Goal: Information Seeking & Learning: Learn about a topic

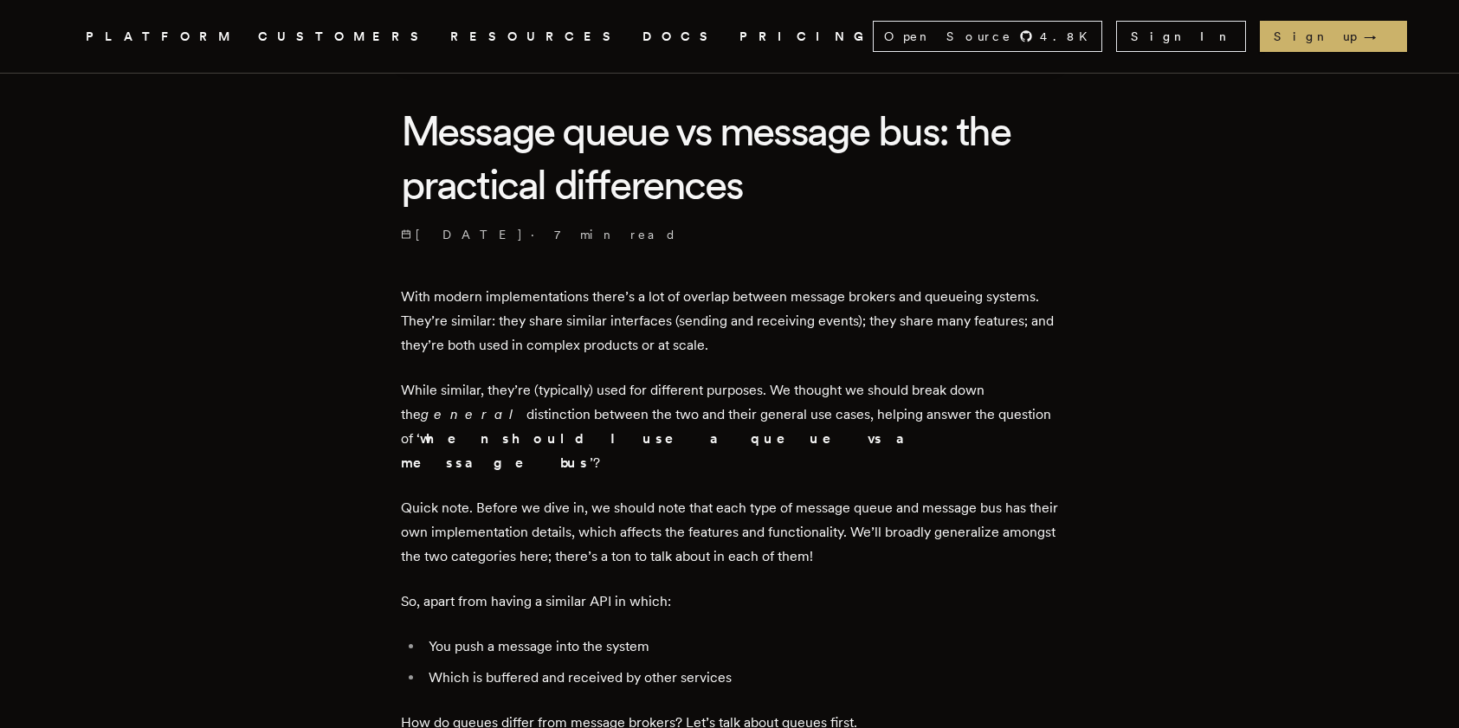
scroll to position [400, 0]
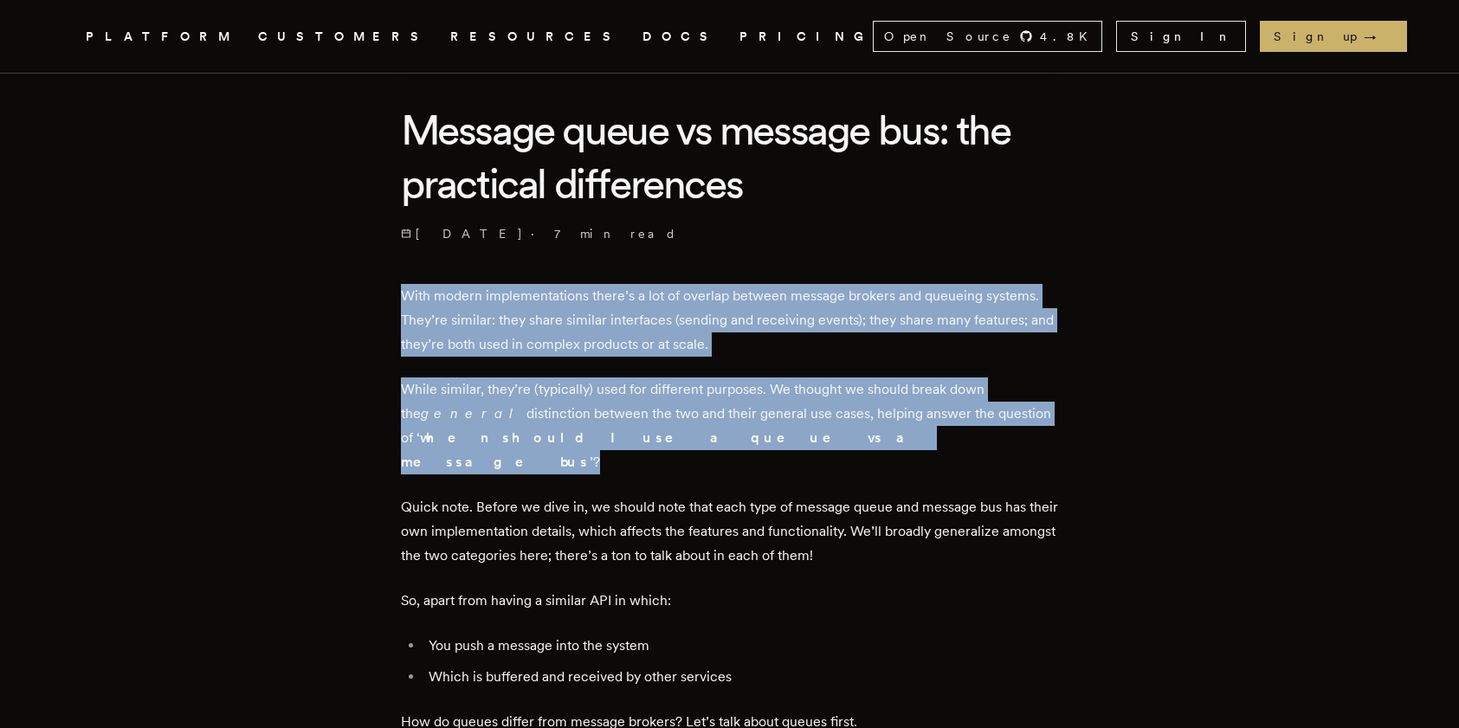
drag, startPoint x: 725, startPoint y: 444, endPoint x: 304, endPoint y: 292, distance: 447.7
drag, startPoint x: 305, startPoint y: 292, endPoint x: 733, endPoint y: 441, distance: 453.0
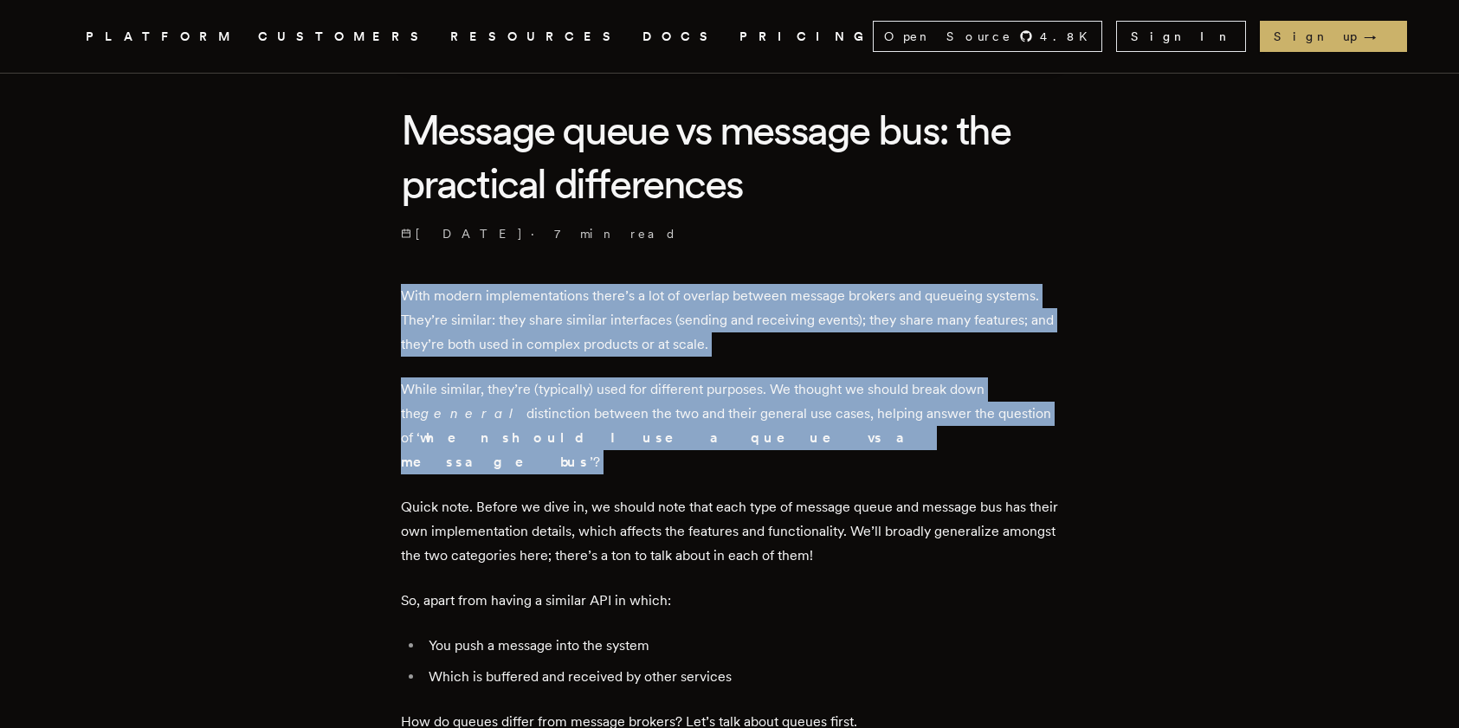
click at [733, 441] on p "While similar, they’re (typically) used for different purposes. We thought we s…" at bounding box center [730, 426] width 658 height 97
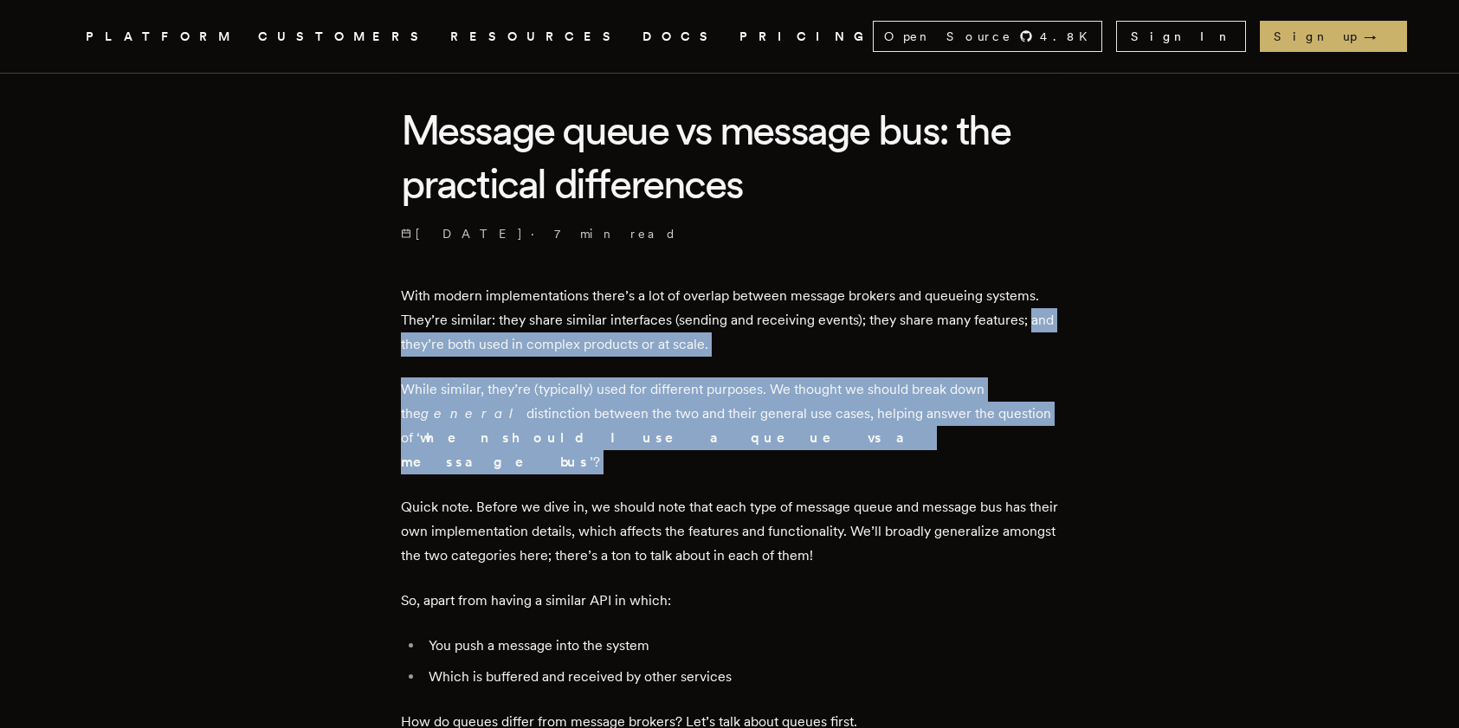
drag, startPoint x: 531, startPoint y: 427, endPoint x: 372, endPoint y: 347, distance: 178.2
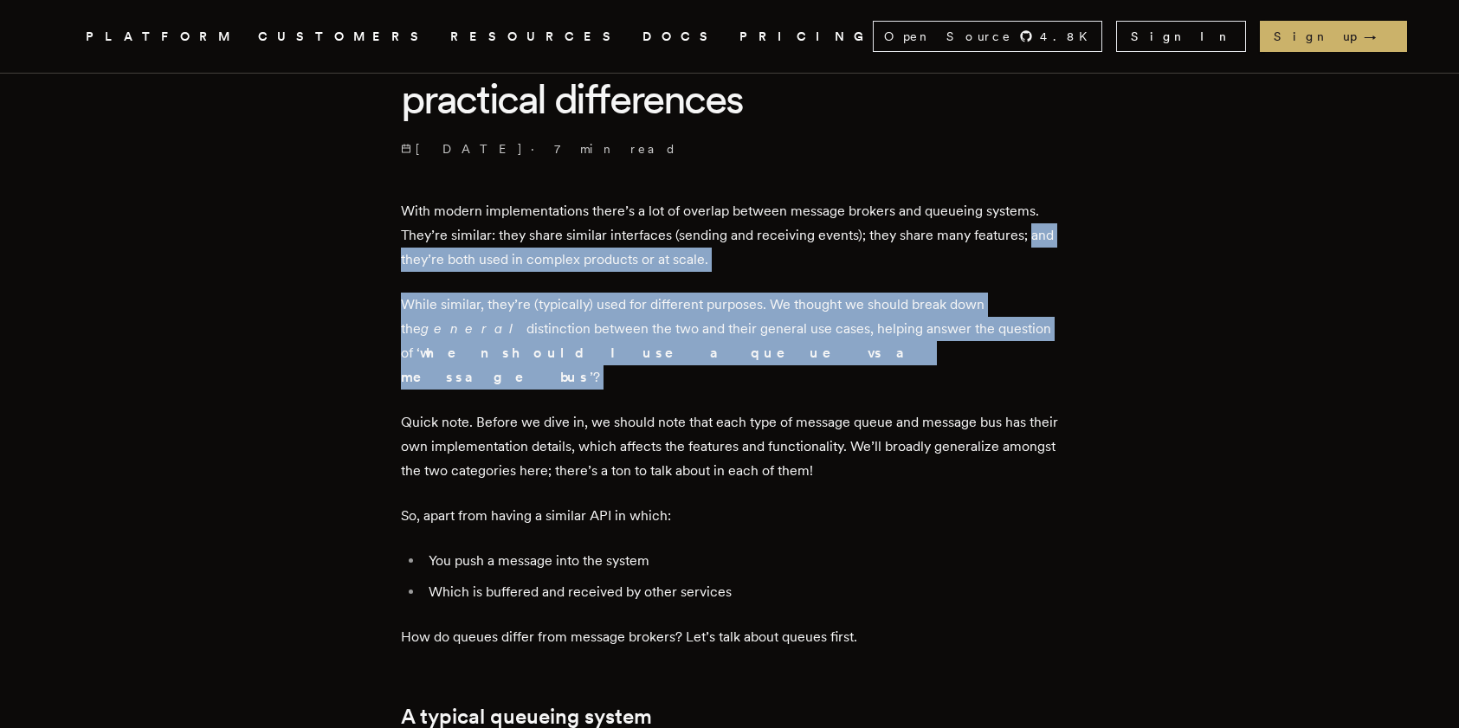
scroll to position [546, 0]
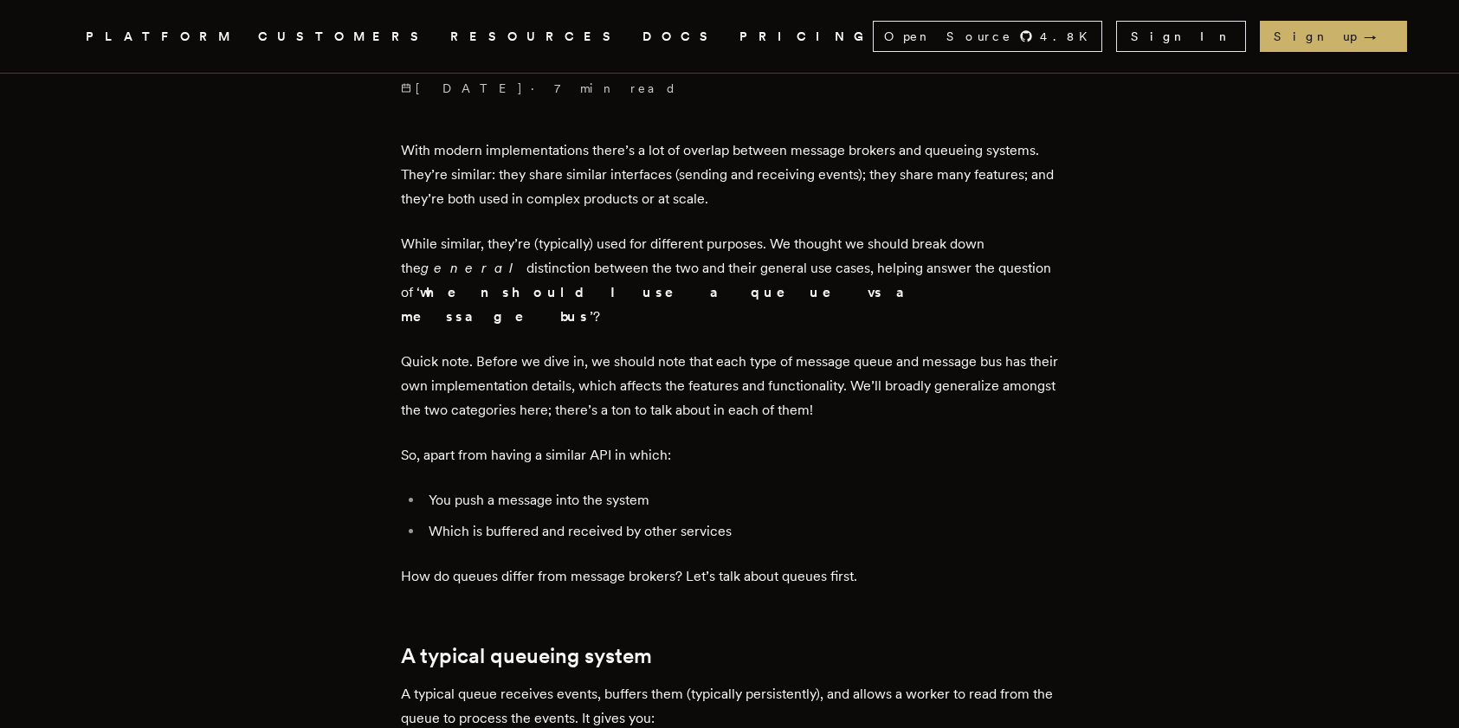
click at [993, 360] on p "Quick note. Before we dive in, we should note that each type of message queue a…" at bounding box center [730, 386] width 658 height 73
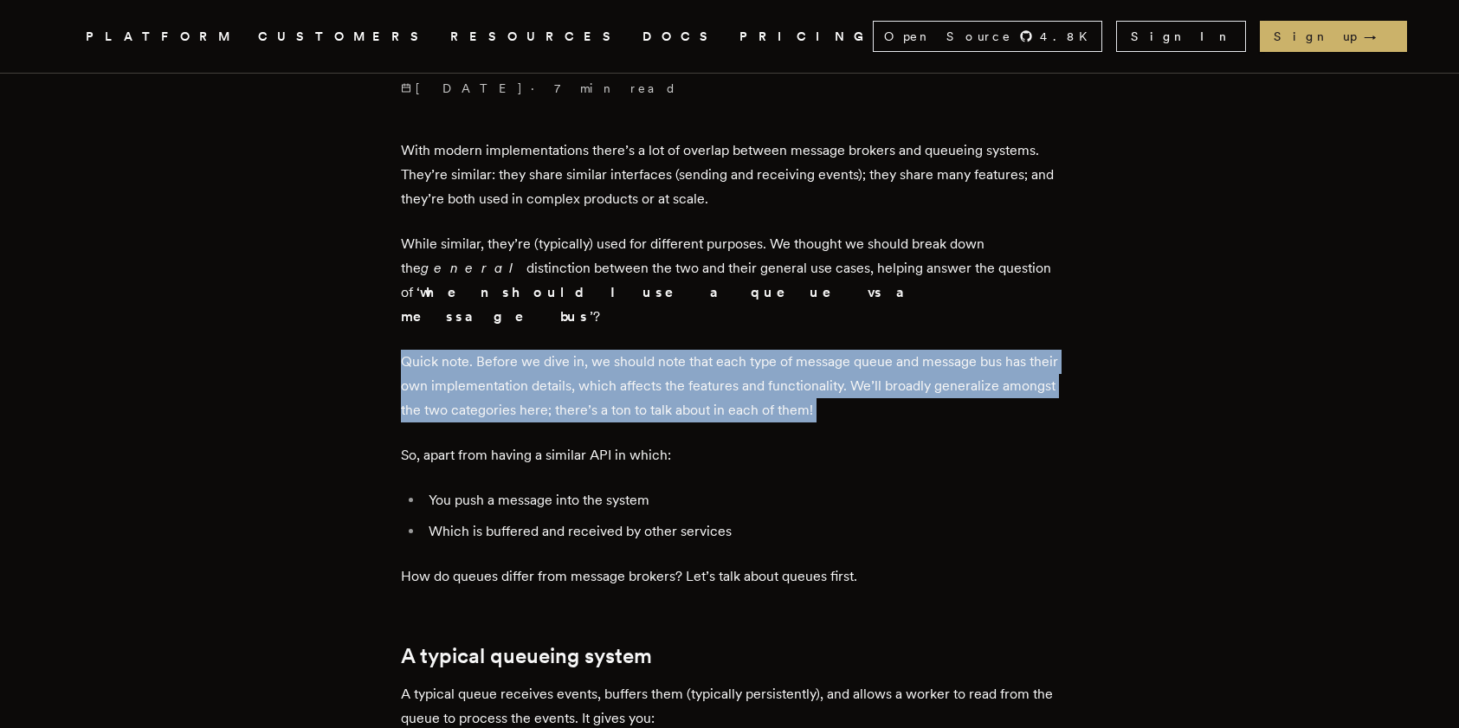
click at [993, 360] on p "Quick note. Before we dive in, we should note that each type of message queue a…" at bounding box center [730, 386] width 658 height 73
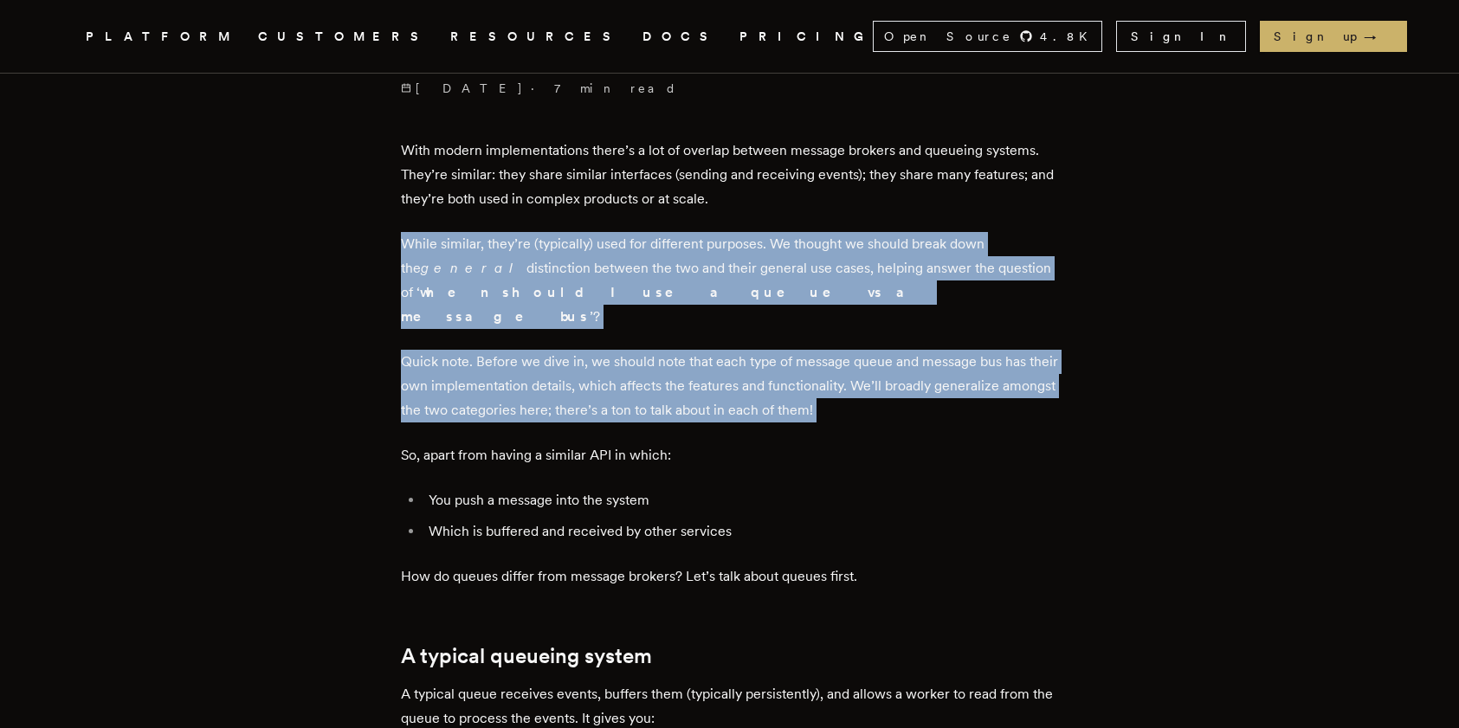
drag, startPoint x: 993, startPoint y: 360, endPoint x: 417, endPoint y: 265, distance: 584.6
click at [421, 265] on em "general" at bounding box center [474, 268] width 106 height 16
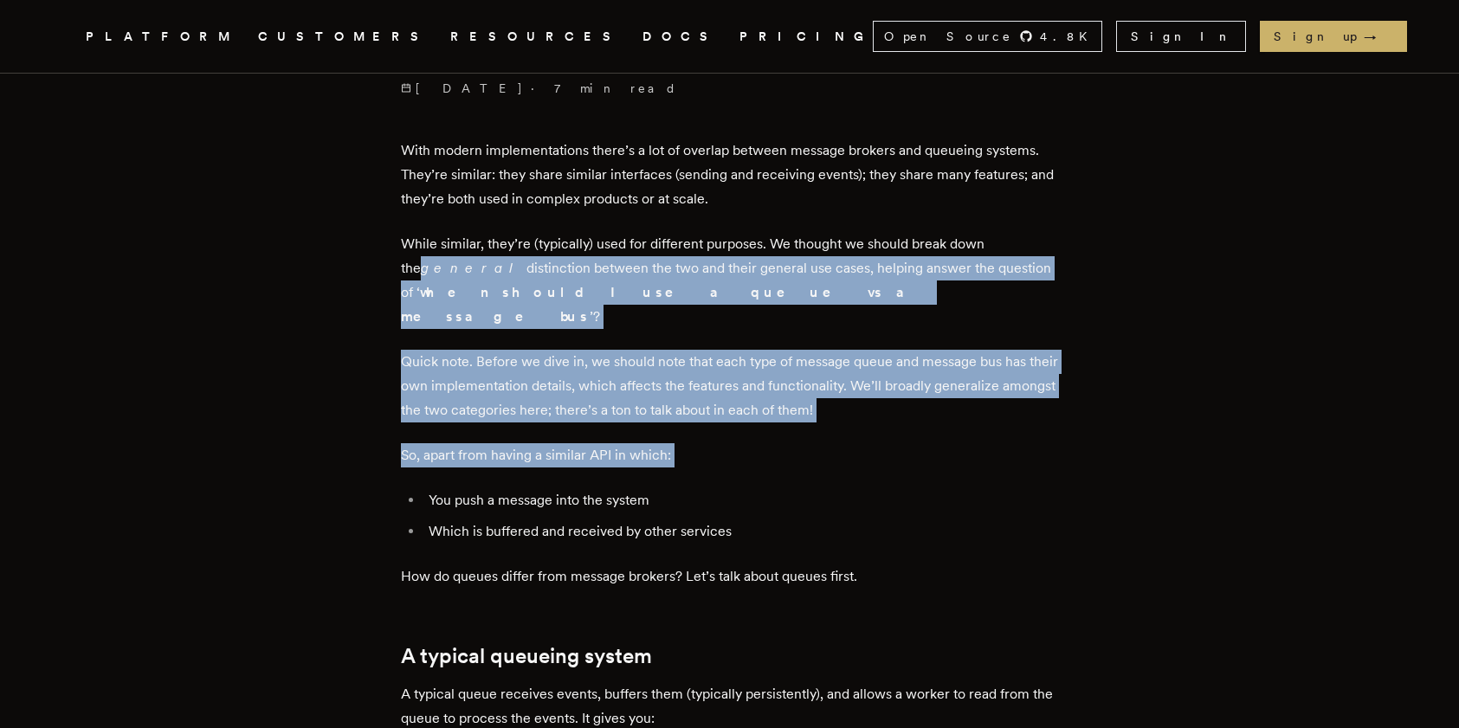
drag, startPoint x: 417, startPoint y: 265, endPoint x: 940, endPoint y: 428, distance: 547.9
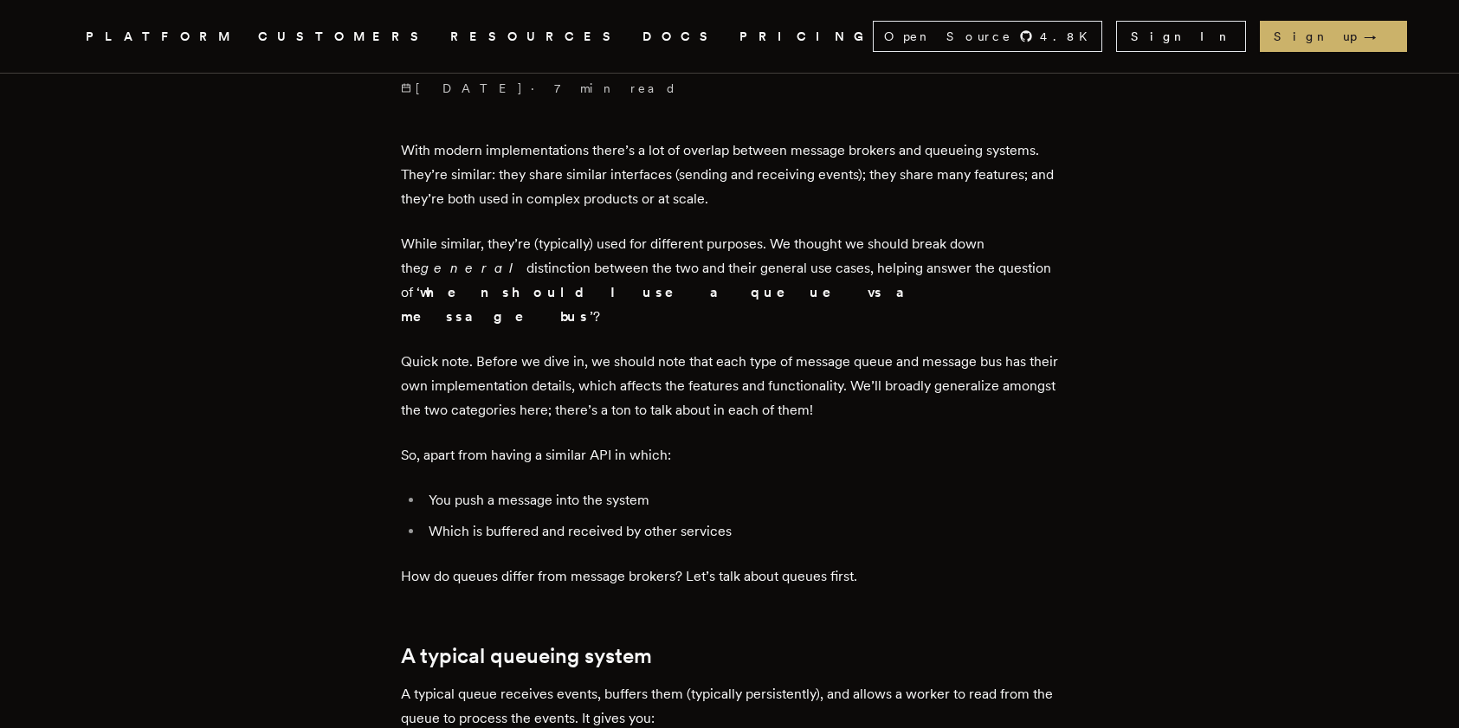
click at [940, 443] on p "So, apart from having a similar API in which:" at bounding box center [730, 455] width 658 height 24
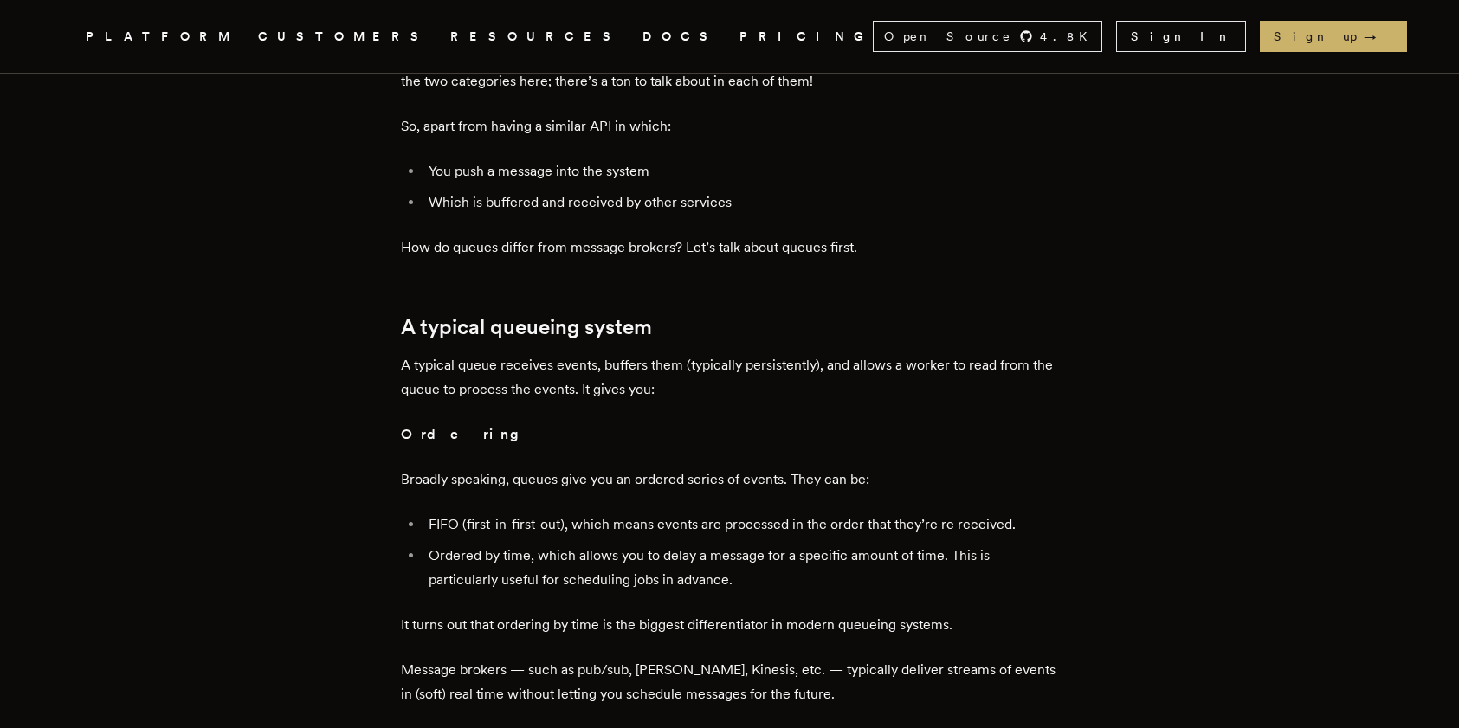
scroll to position [873, 0]
click at [908, 355] on p "A typical queue receives events, buffers them (typically persistently), and all…" at bounding box center [730, 379] width 658 height 48
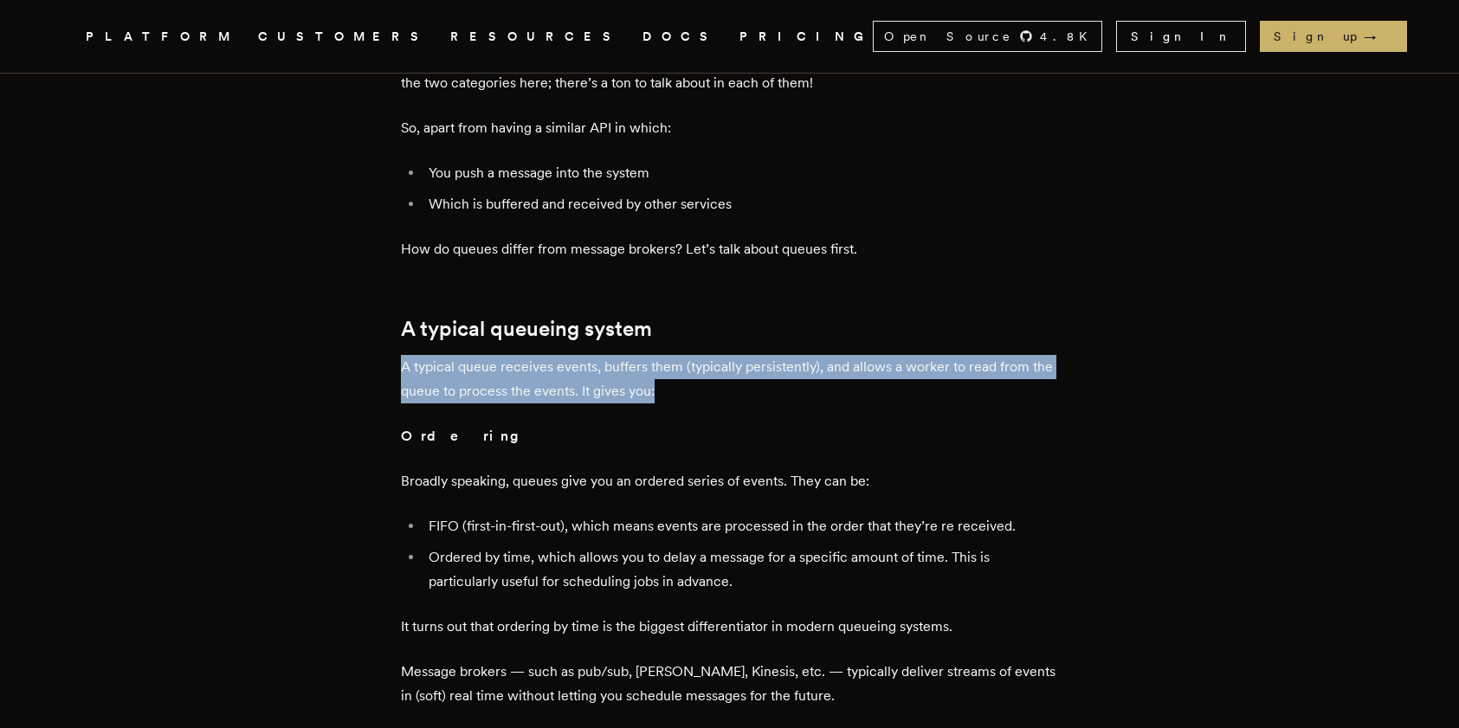
click at [908, 355] on p "A typical queue receives events, buffers them (typically persistently), and all…" at bounding box center [730, 379] width 658 height 48
click at [931, 424] on p "Ordering" at bounding box center [730, 436] width 658 height 24
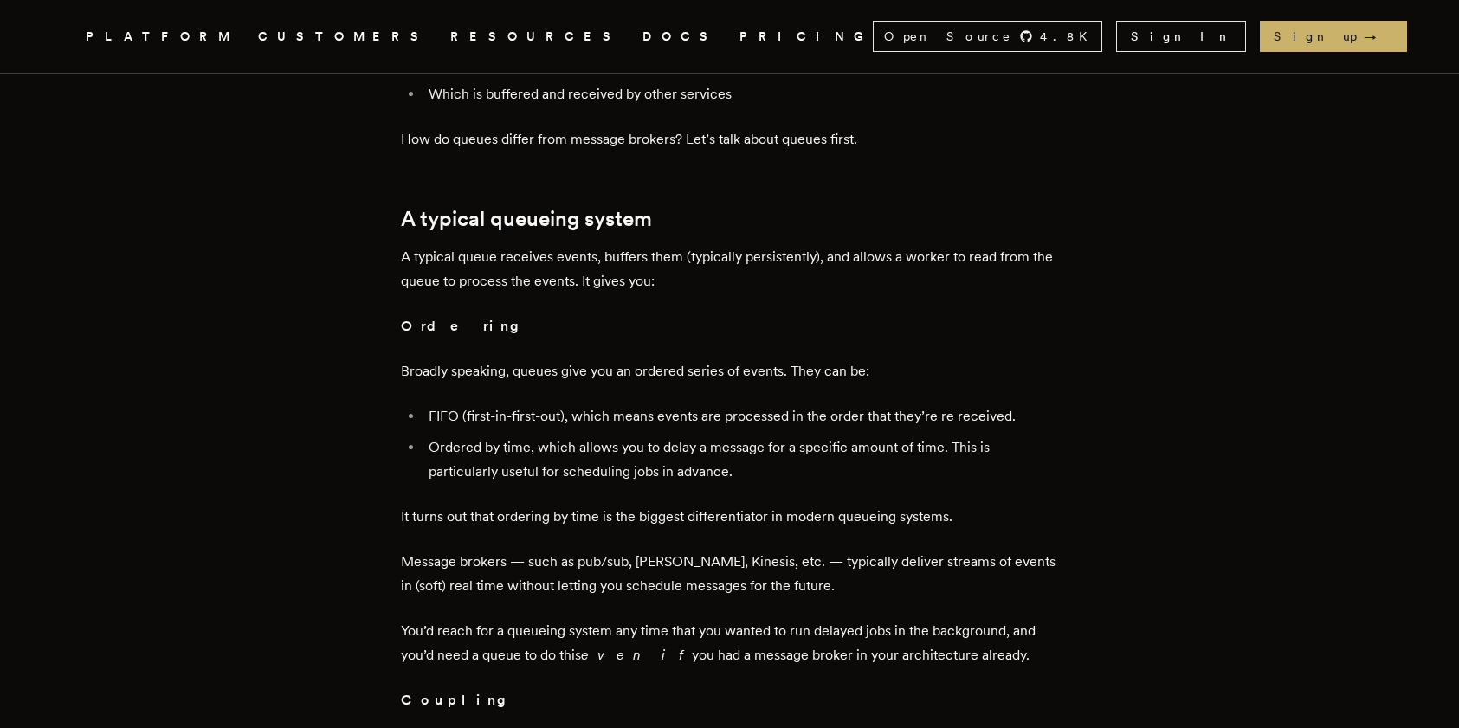
scroll to position [986, 0]
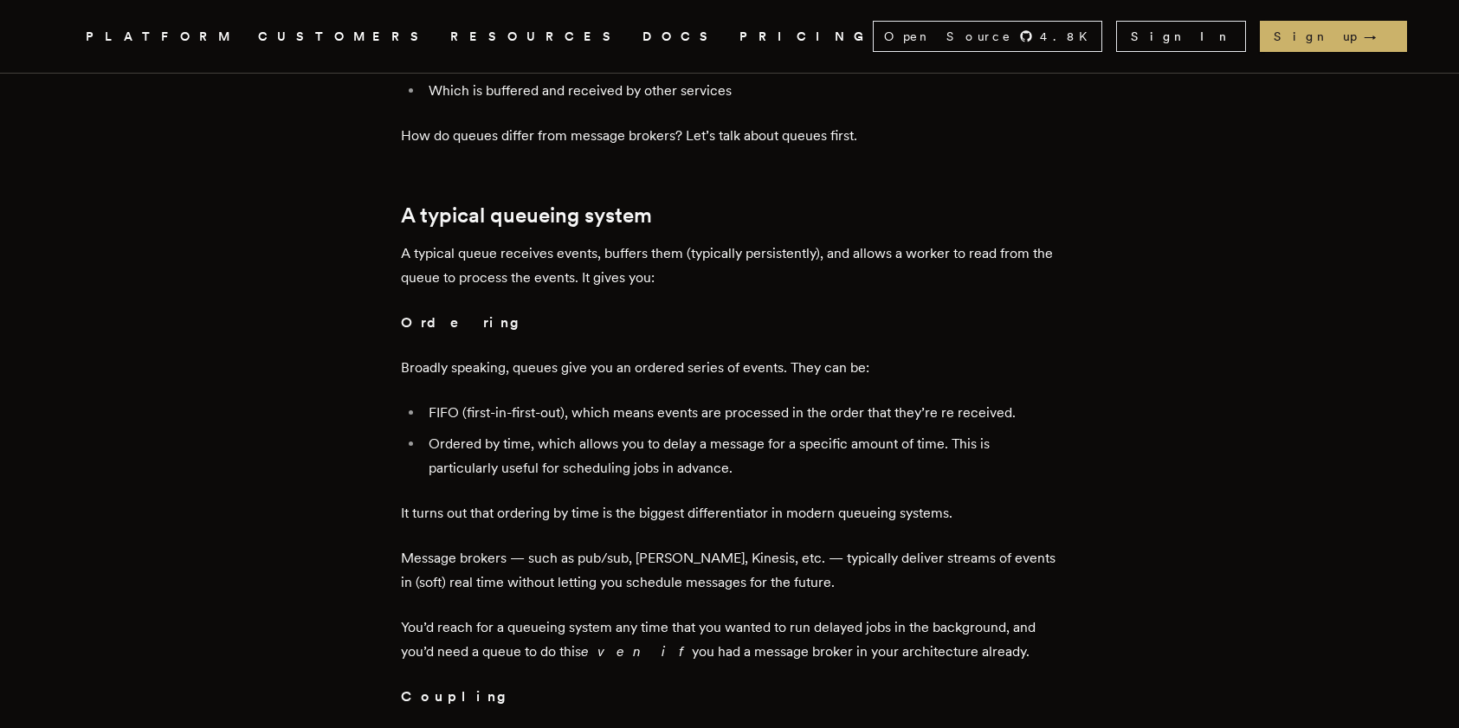
click at [936, 401] on li "FIFO (first-in-first-out), which means events are processed in the order that t…" at bounding box center [742, 413] width 636 height 24
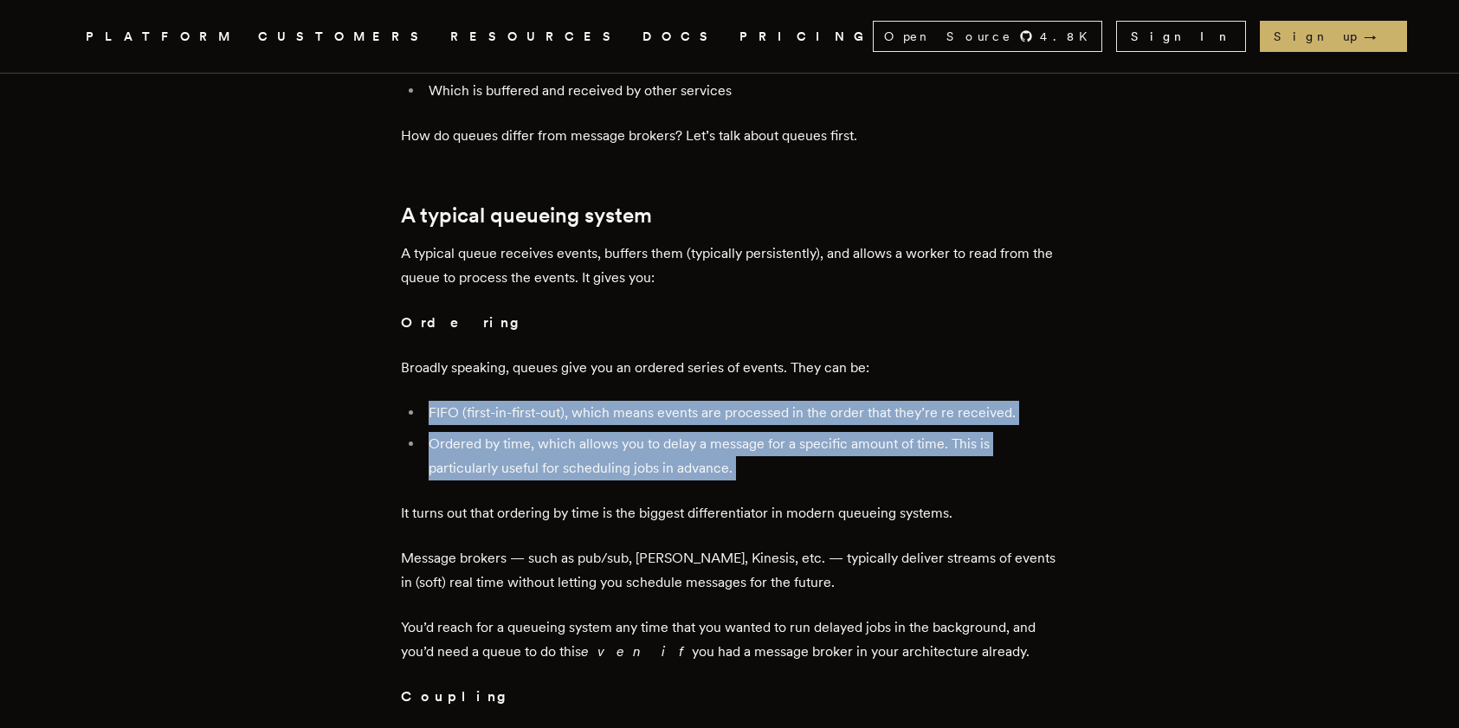
drag, startPoint x: 936, startPoint y: 398, endPoint x: 936, endPoint y: 445, distance: 47.6
click at [936, 445] on ul "FIFO (first-in-first-out), which means events are processed in the order that t…" at bounding box center [730, 441] width 658 height 80
click at [936, 445] on li "Ordered by time, which allows you to delay a message for a specific amount of t…" at bounding box center [742, 456] width 636 height 48
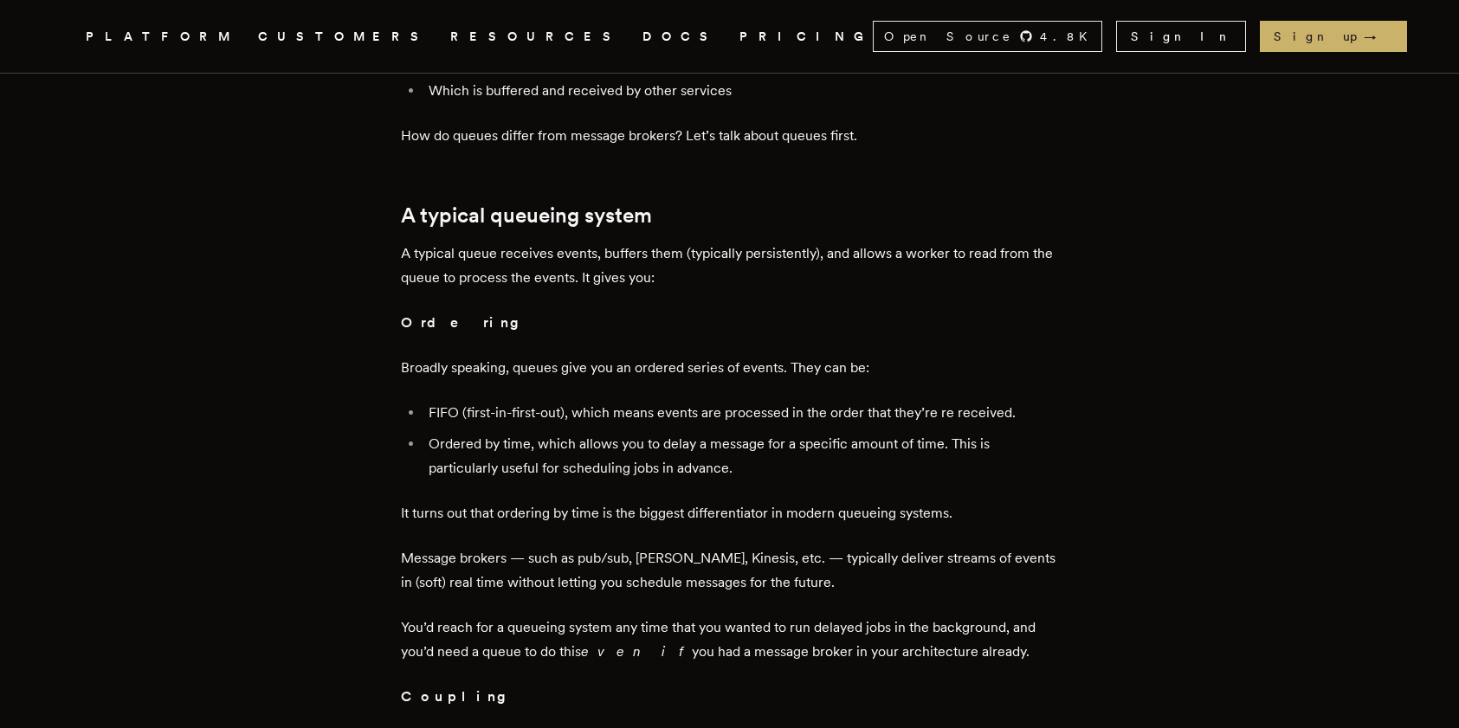
click at [936, 445] on li "Ordered by time, which allows you to delay a message for a specific amount of t…" at bounding box center [742, 456] width 636 height 48
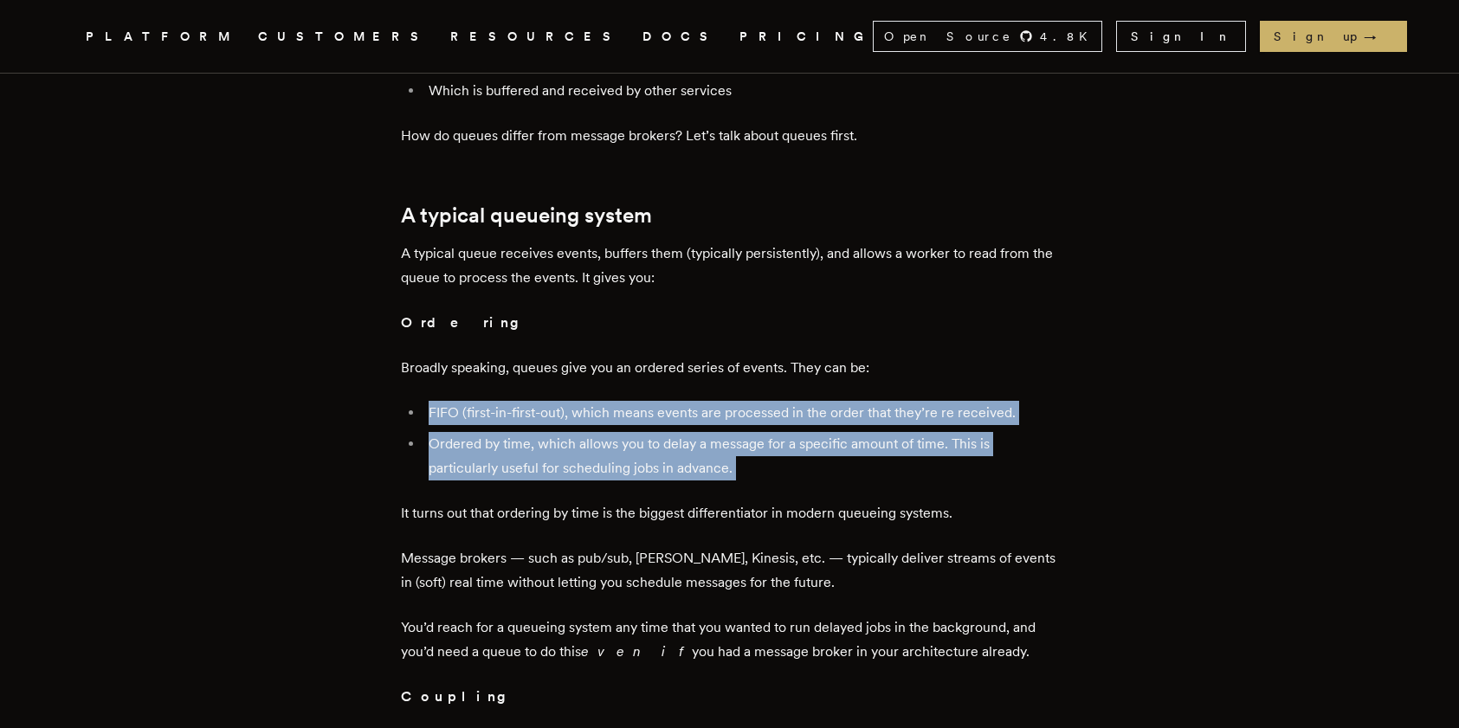
drag, startPoint x: 936, startPoint y: 445, endPoint x: 945, endPoint y: 388, distance: 57.8
click at [945, 401] on ul "FIFO (first-in-first-out), which means events are processed in the order that t…" at bounding box center [730, 441] width 658 height 80
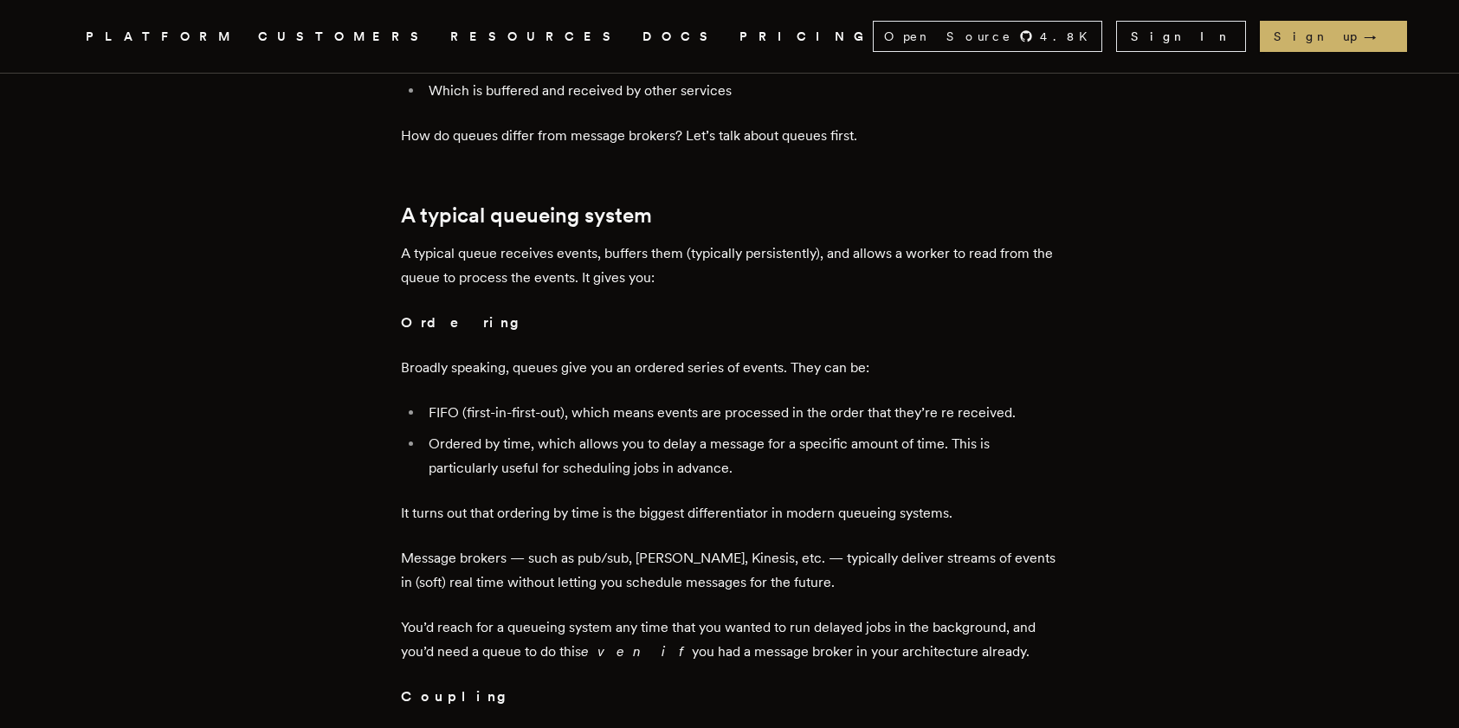
click at [1006, 242] on p "A typical queue receives events, buffers them (typically persistently), and all…" at bounding box center [730, 266] width 658 height 48
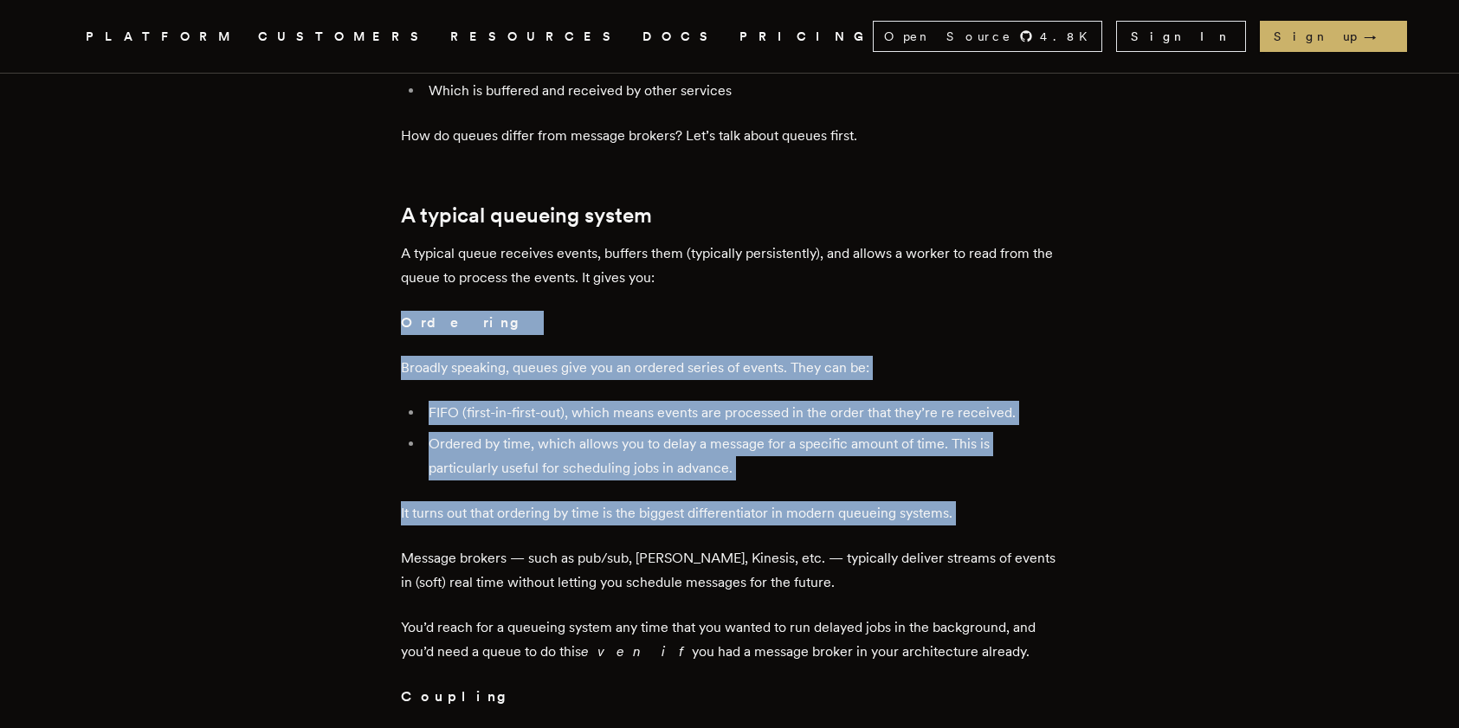
drag, startPoint x: 1006, startPoint y: 242, endPoint x: 1031, endPoint y: 488, distance: 248.2
click at [1031, 501] on p "It turns out that ordering by time is the biggest differentiator in modern queu…" at bounding box center [730, 513] width 658 height 24
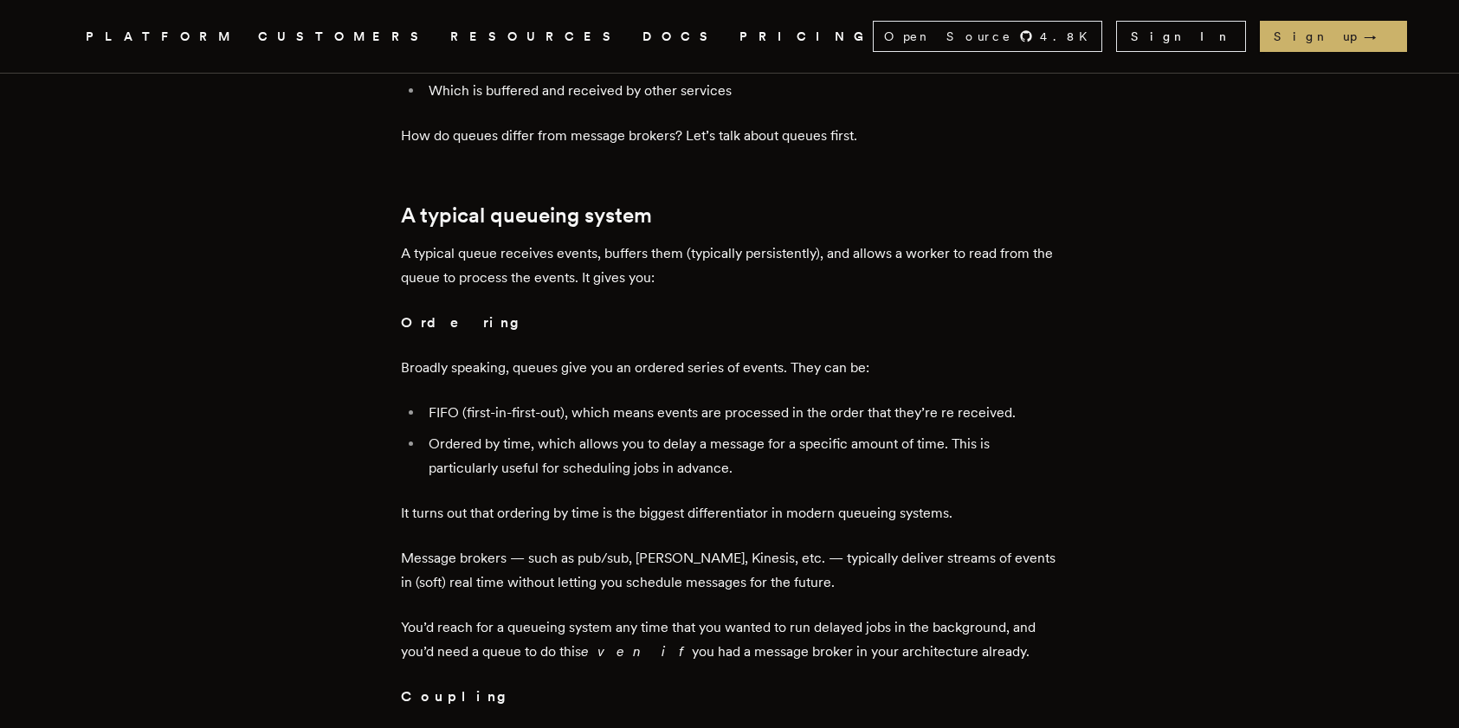
click at [1031, 501] on p "It turns out that ordering by time is the biggest differentiator in modern queu…" at bounding box center [730, 513] width 658 height 24
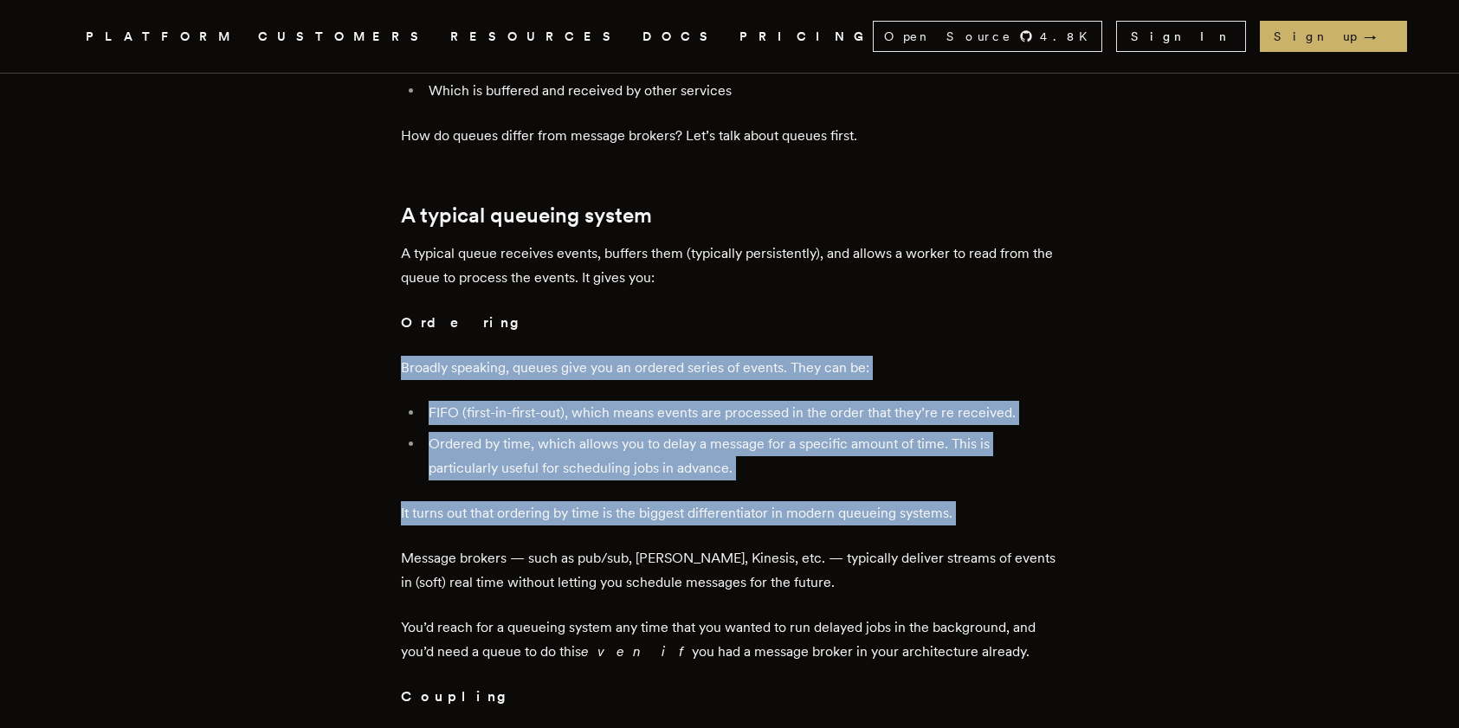
drag, startPoint x: 1031, startPoint y: 488, endPoint x: 1044, endPoint y: 331, distance: 158.2
click at [1044, 356] on p "Broadly speaking, queues give you an ordered series of events. They can be:" at bounding box center [730, 368] width 658 height 24
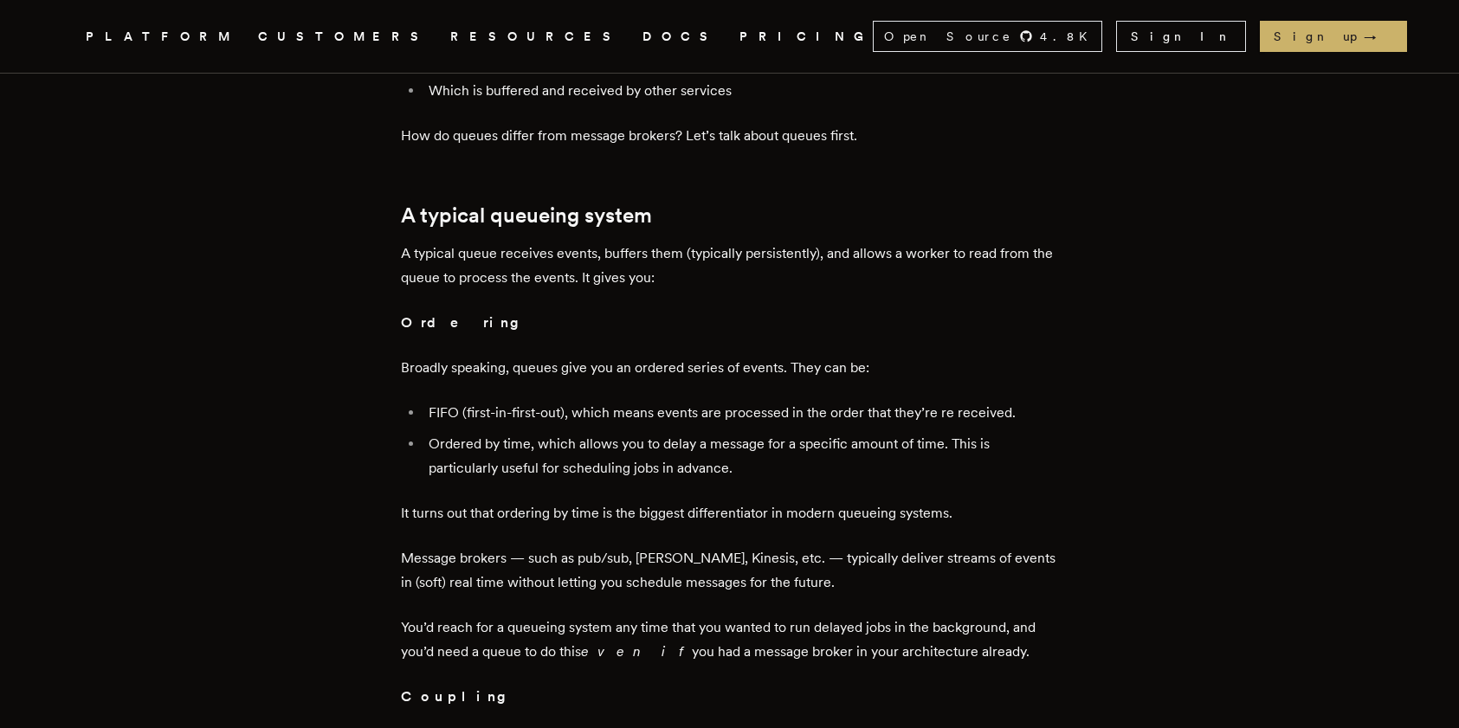
click at [1044, 356] on p "Broadly speaking, queues give you an ordered series of events. They can be:" at bounding box center [730, 368] width 658 height 24
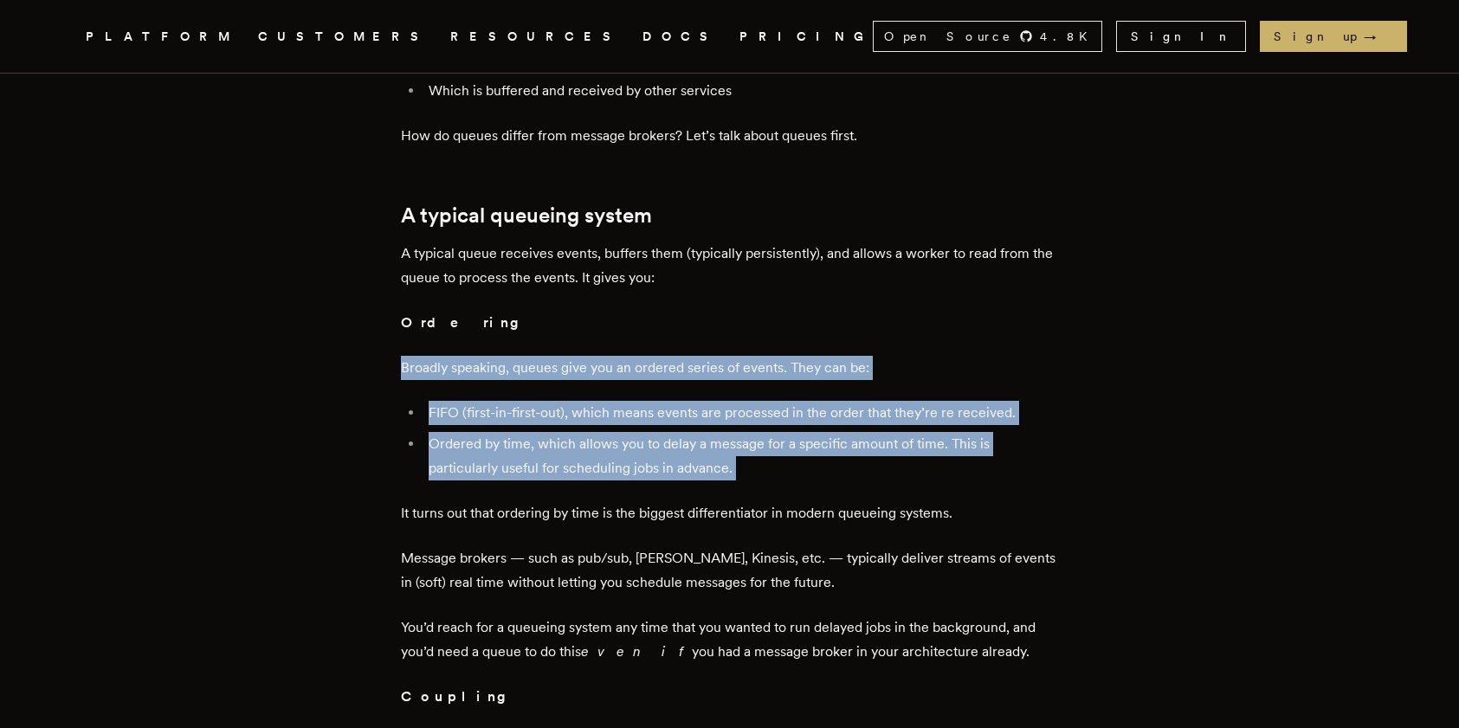
drag, startPoint x: 1044, startPoint y: 331, endPoint x: 1074, endPoint y: 434, distance: 107.2
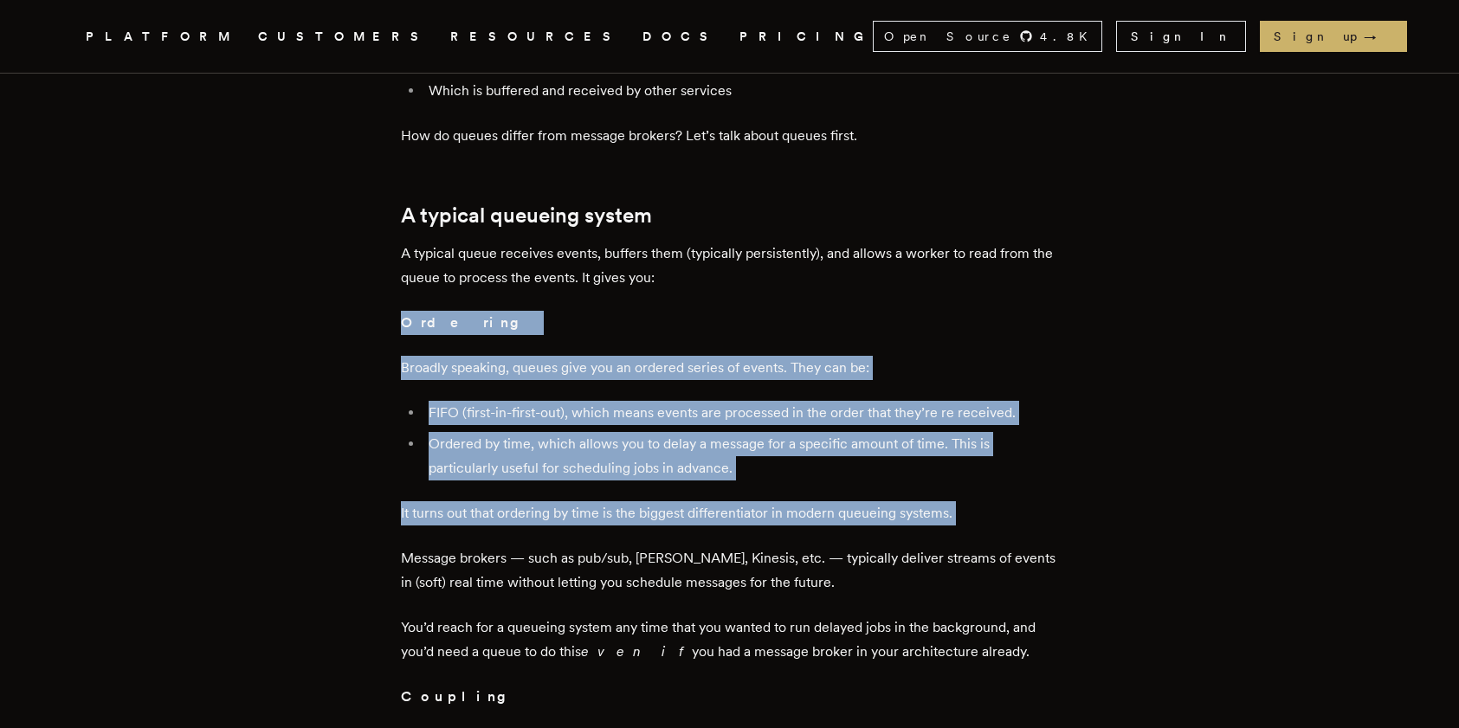
drag, startPoint x: 1055, startPoint y: 492, endPoint x: 1110, endPoint y: 285, distance: 214.3
